Goal: Task Accomplishment & Management: Manage account settings

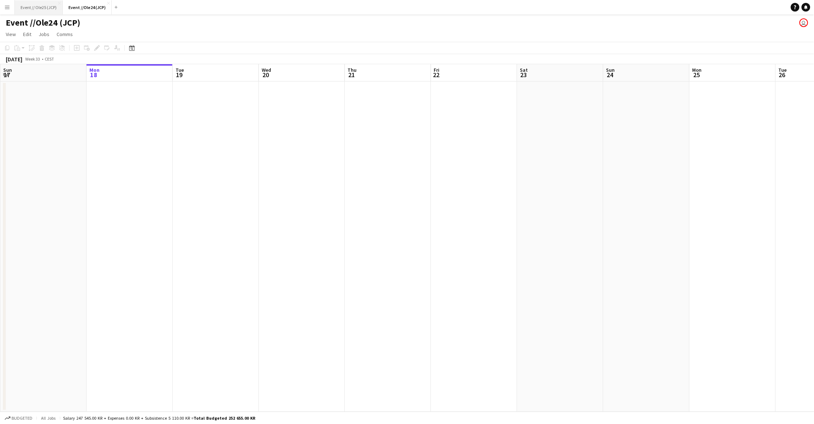
click at [32, 9] on button "Event // Ole25 (JCP) Close" at bounding box center [39, 7] width 48 height 14
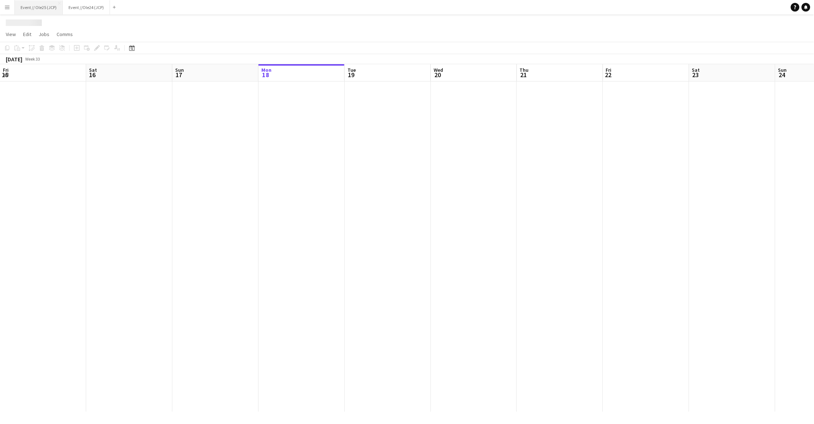
scroll to position [0, 172]
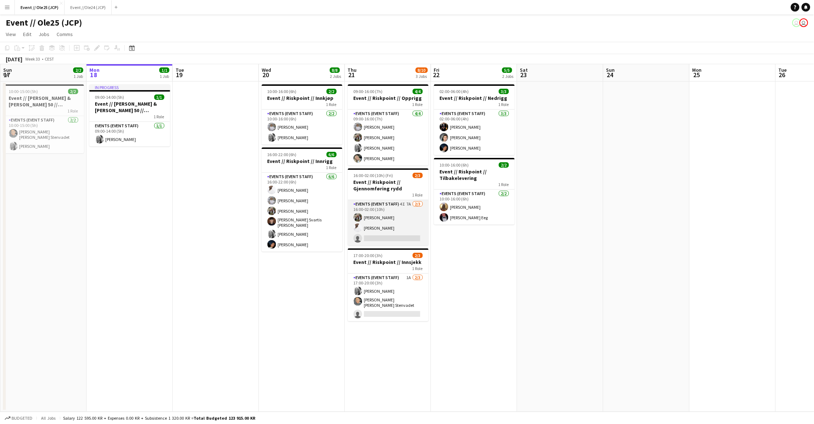
click at [405, 220] on app-card-role "Events (Event Staff) 4I 7A [DATE] 16:00-02:00 (10h) [PERSON_NAME] single-neutra…" at bounding box center [388, 222] width 81 height 45
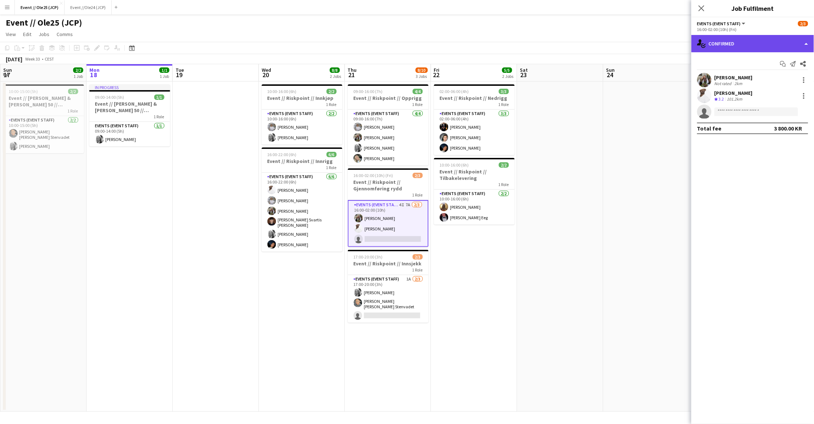
click at [739, 50] on div "single-neutral-actions-check-2 Confirmed" at bounding box center [753, 43] width 123 height 17
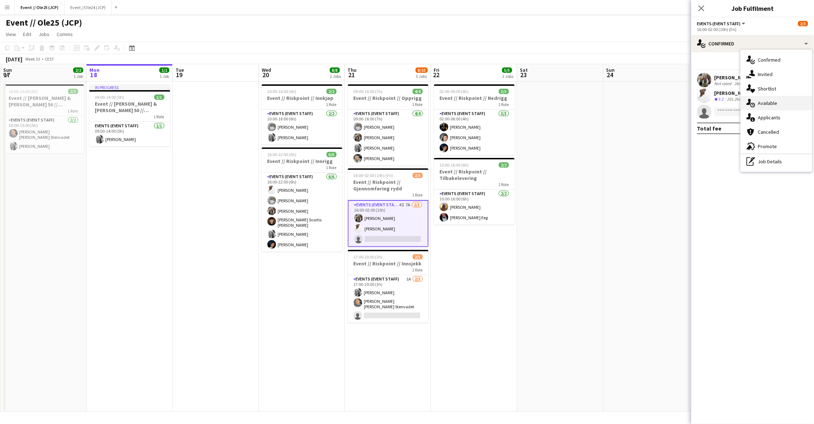
click at [756, 109] on div "single-neutral-actions-check-2 Confirmed single-neutral-actions-share-1 Invited…" at bounding box center [776, 111] width 71 height 122
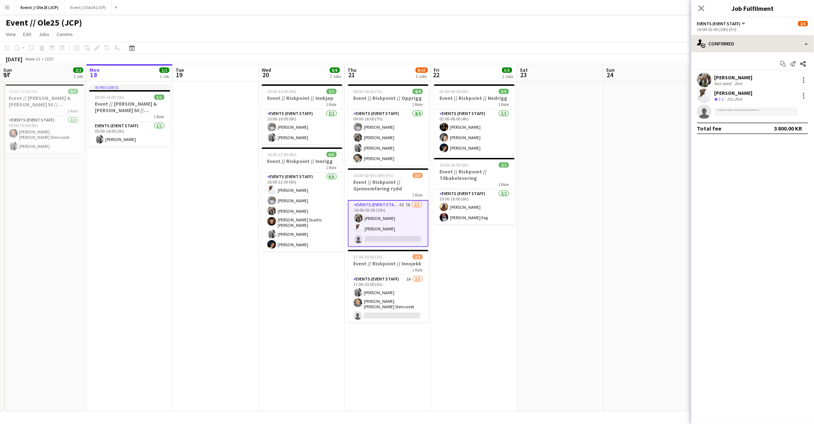
drag, startPoint x: 725, startPoint y: 54, endPoint x: 726, endPoint y: 50, distance: 4.1
click at [726, 53] on div "Start chat Send notification Share [PERSON_NAME] Not rated 2km [PERSON_NAME] Cr…" at bounding box center [753, 96] width 123 height 88
click at [726, 50] on div "single-neutral-actions-check-2 Confirmed" at bounding box center [753, 43] width 123 height 17
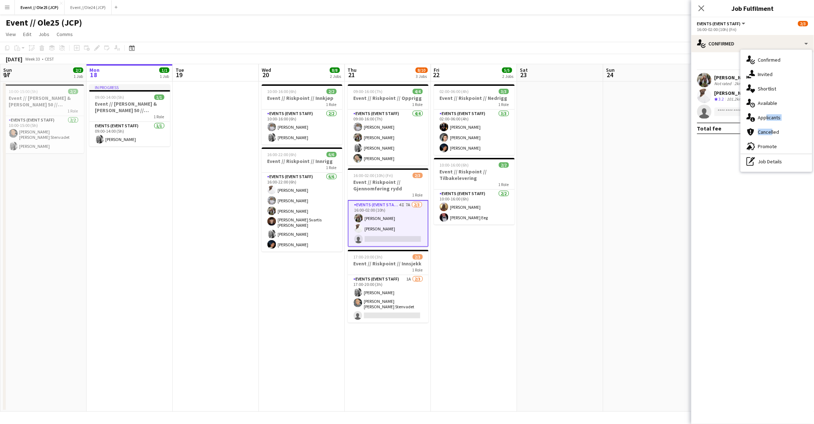
drag, startPoint x: 769, startPoint y: 128, endPoint x: 763, endPoint y: 117, distance: 12.3
click at [763, 117] on div "single-neutral-actions-check-2 Confirmed single-neutral-actions-share-1 Invited…" at bounding box center [776, 111] width 71 height 122
click at [763, 117] on app-invite-slot "single-neutral-actions" at bounding box center [753, 112] width 123 height 14
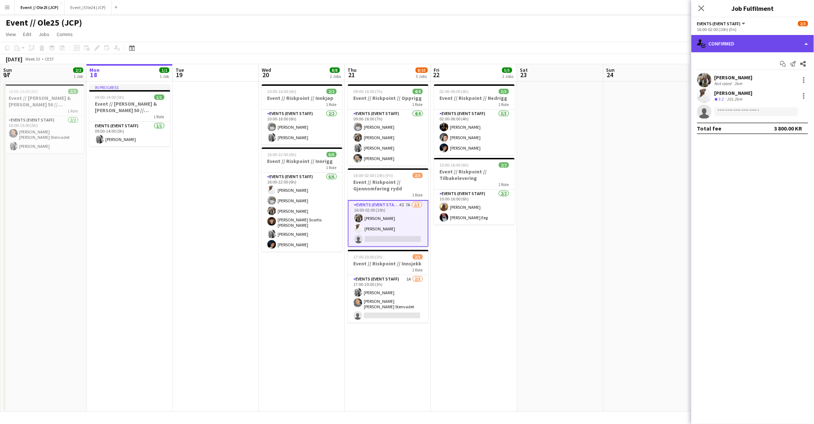
click at [729, 39] on div "single-neutral-actions-check-2 Confirmed" at bounding box center [753, 43] width 123 height 17
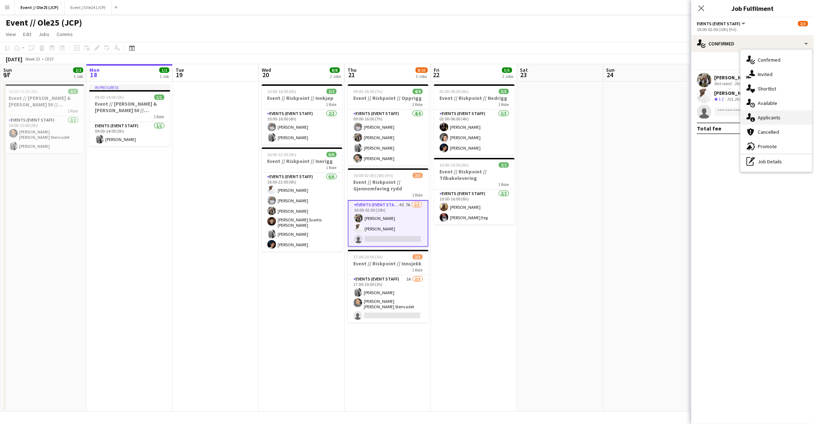
click at [781, 111] on div "single-neutral-actions-information Applicants" at bounding box center [776, 117] width 71 height 14
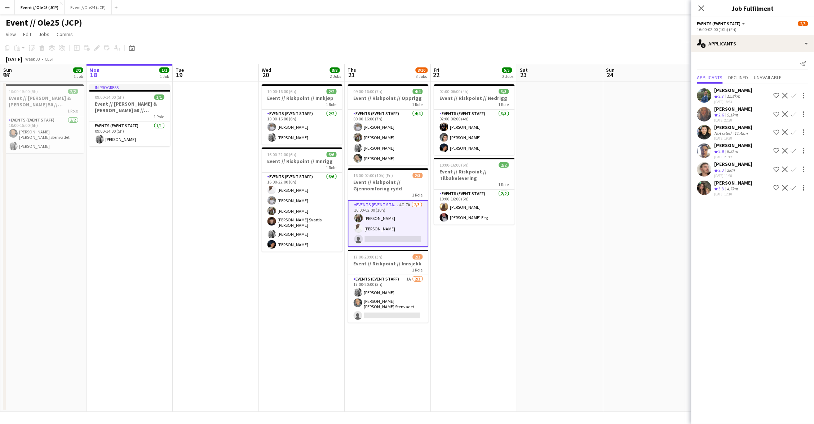
click at [732, 186] on div "4.7km" at bounding box center [733, 189] width 14 height 6
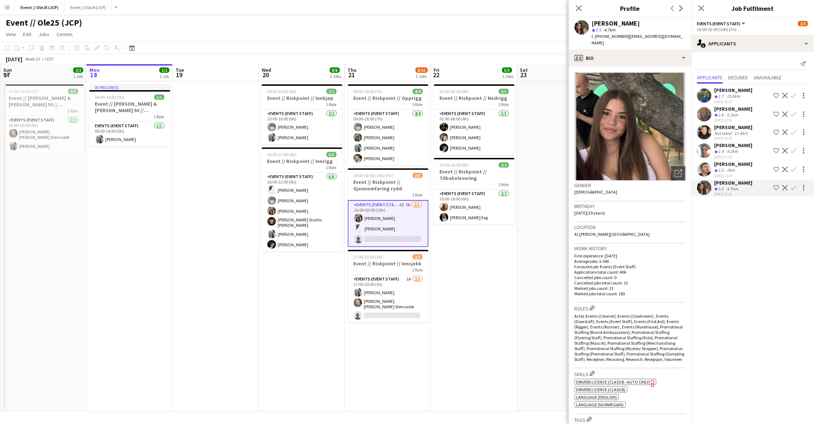
click at [792, 185] on app-icon "Confirm" at bounding box center [794, 188] width 6 height 6
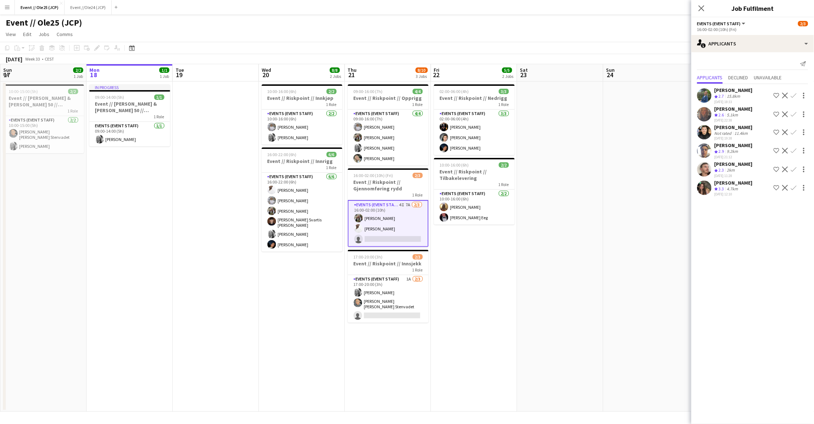
click at [794, 185] on app-icon "Confirm" at bounding box center [794, 188] width 6 height 6
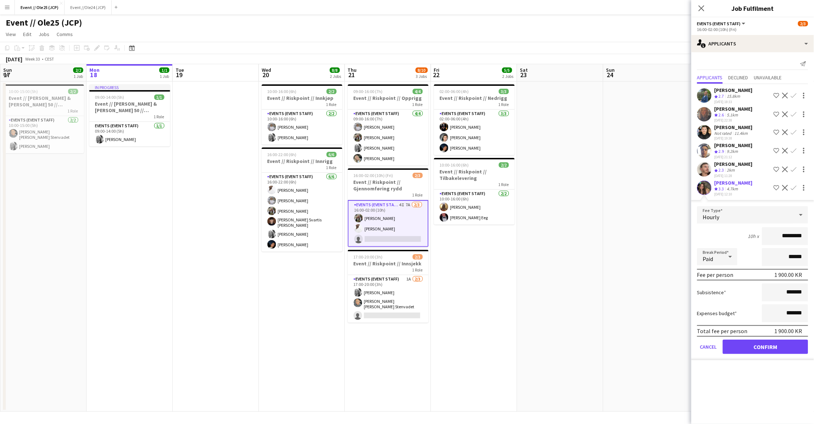
click at [775, 340] on button "Confirm" at bounding box center [765, 347] width 85 height 14
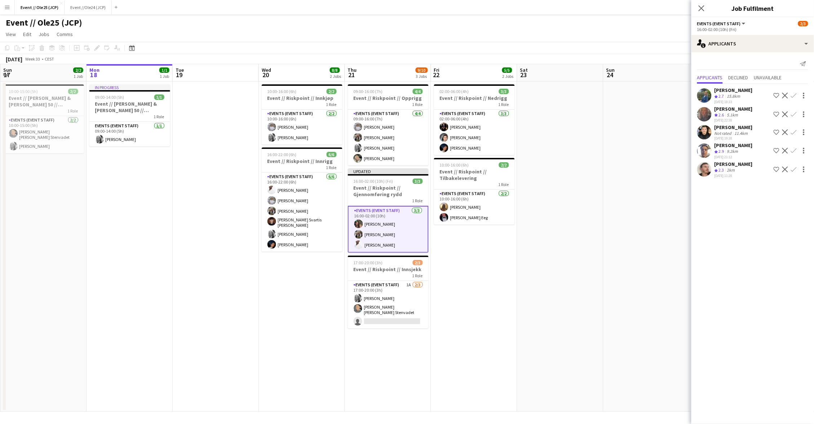
click at [597, 221] on app-date-cell at bounding box center [560, 247] width 86 height 330
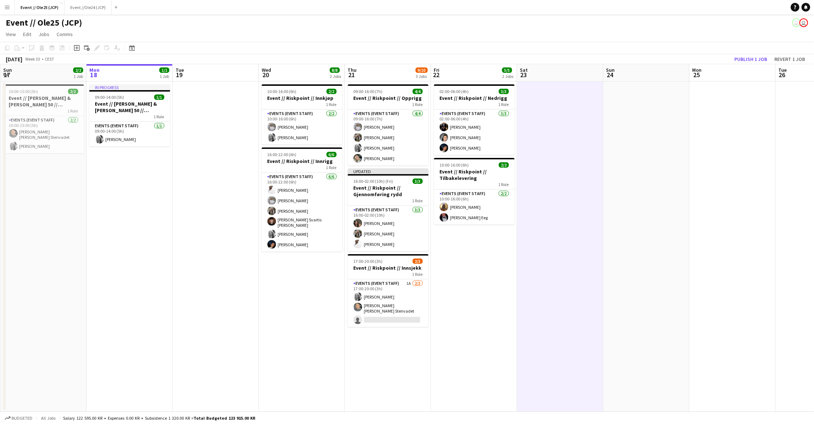
scroll to position [0, 172]
drag, startPoint x: 395, startPoint y: 290, endPoint x: 425, endPoint y: 278, distance: 32.3
click at [395, 290] on app-card-role "Events (Event Staff) 1A [DATE] 17:00-20:00 (3h) [PERSON_NAME] [PERSON_NAME] [PE…" at bounding box center [388, 303] width 81 height 48
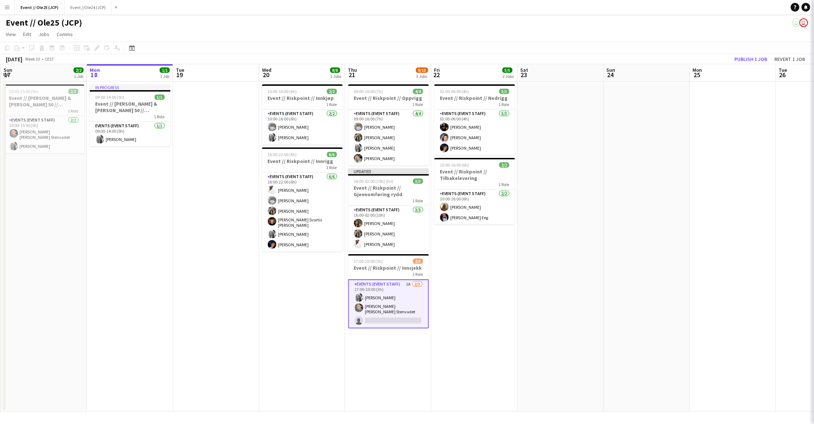
scroll to position [0, 171]
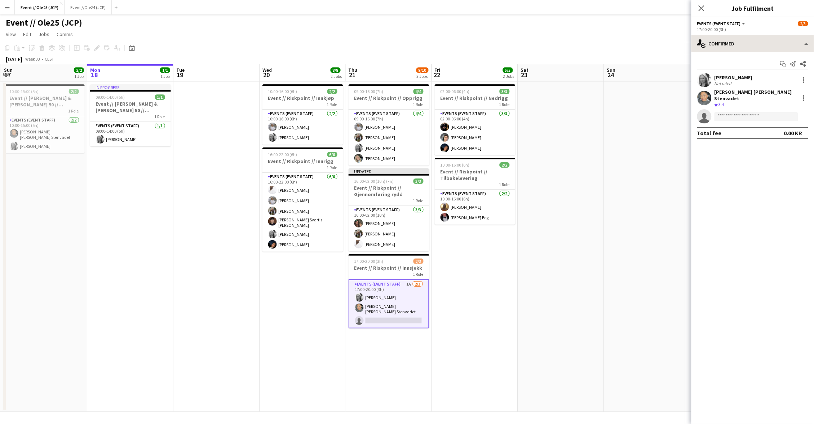
click at [752, 25] on div "Events (Event Staff) All roles Events (Event Staff) 2/3" at bounding box center [752, 23] width 111 height 6
drag, startPoint x: 753, startPoint y: 47, endPoint x: 756, endPoint y: 62, distance: 15.4
click at [753, 47] on div "single-neutral-actions-check-2 Confirmed" at bounding box center [753, 43] width 123 height 17
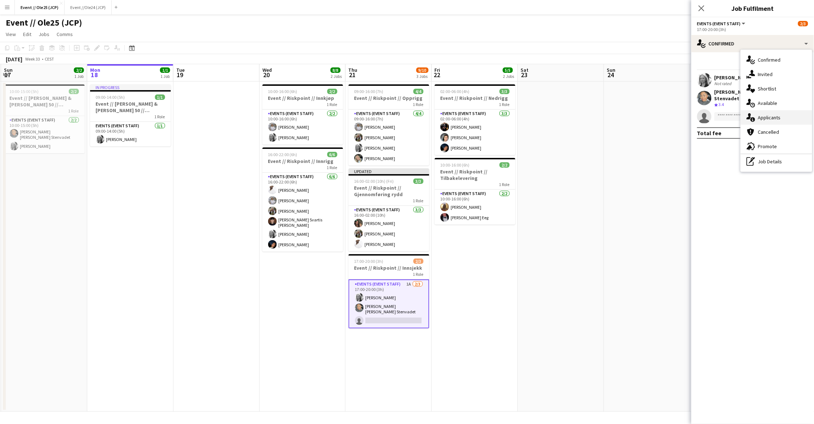
click at [787, 122] on div "single-neutral-actions-information Applicants" at bounding box center [776, 117] width 71 height 14
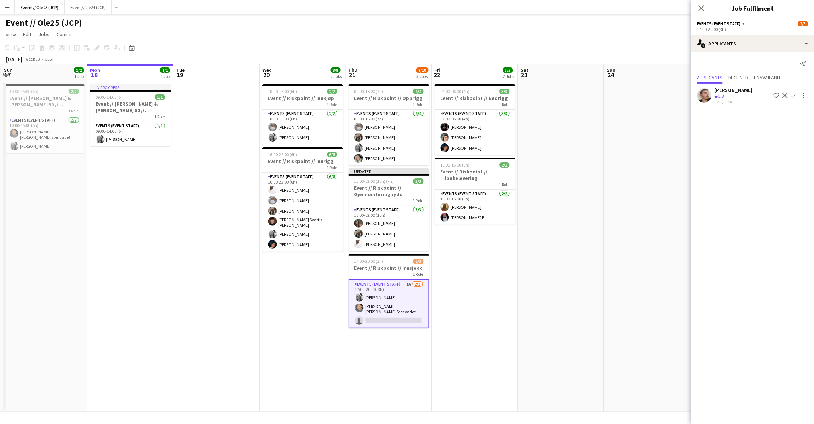
click at [655, 117] on app-date-cell at bounding box center [647, 247] width 86 height 330
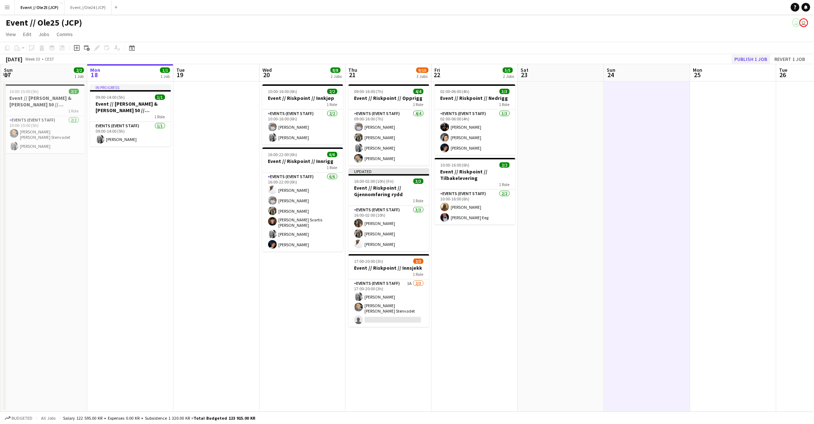
click at [747, 56] on button "Publish 1 job" at bounding box center [751, 58] width 39 height 9
